Goal: Task Accomplishment & Management: Use online tool/utility

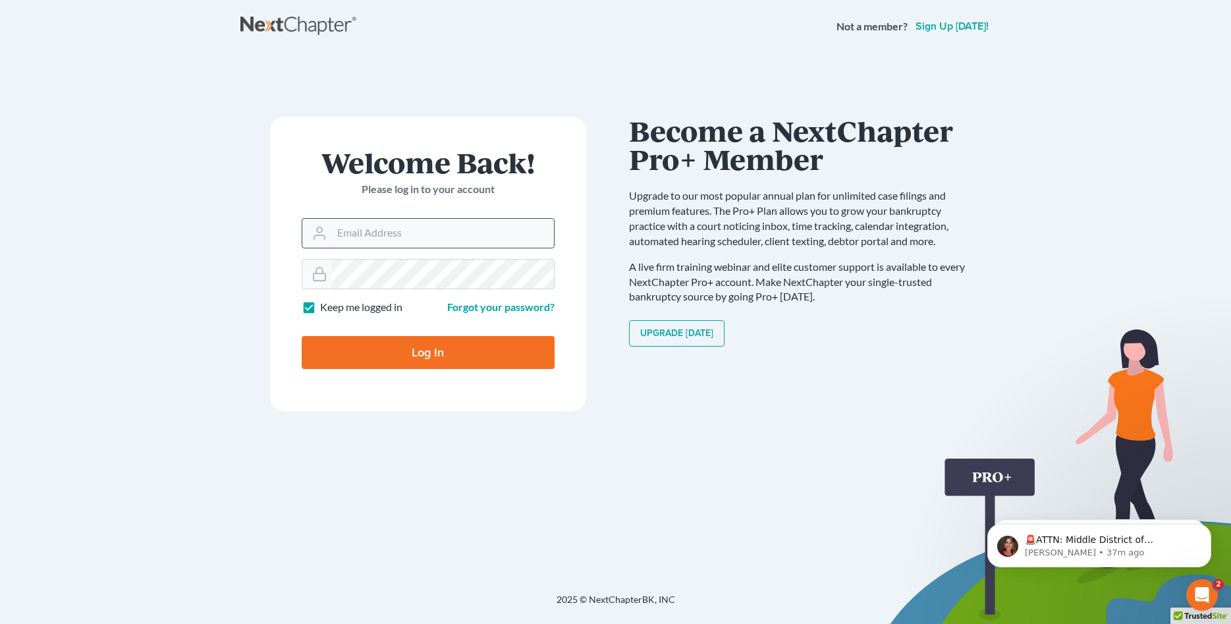
click at [443, 233] on input "Email Address" at bounding box center [443, 233] width 222 height 29
type input "[PERSON_NAME][EMAIL_ADDRESS][DOMAIN_NAME]"
click at [418, 354] on input "Log In" at bounding box center [428, 352] width 253 height 33
type input "Thinking..."
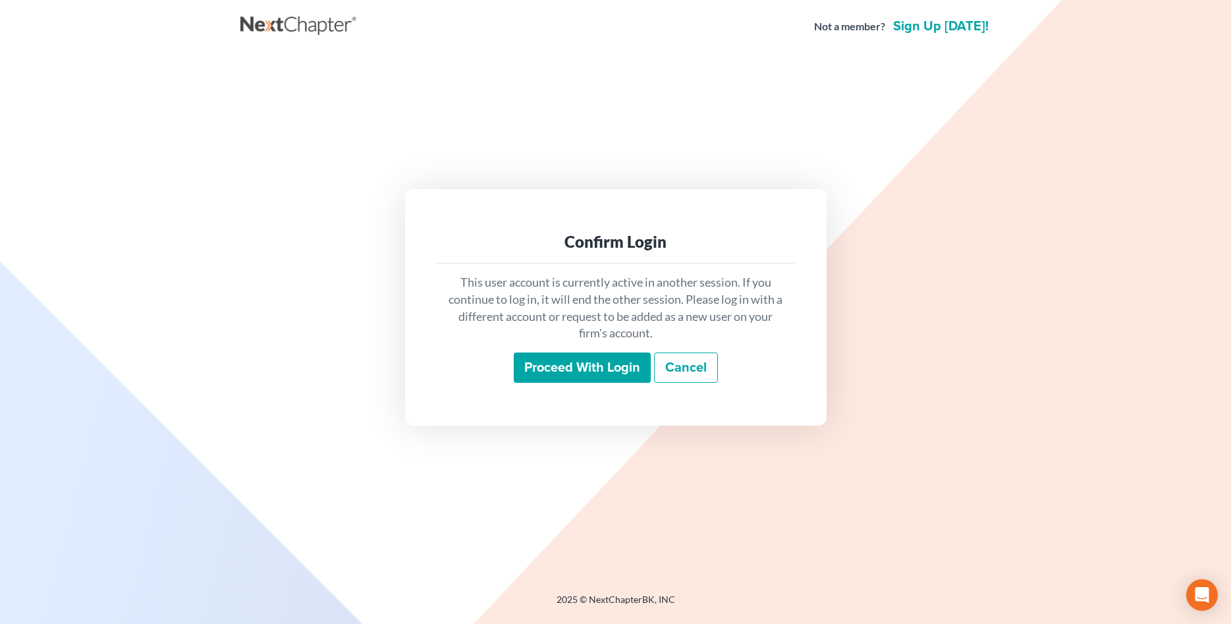
click at [567, 369] on input "Proceed with login" at bounding box center [582, 367] width 137 height 30
